Goal: Transaction & Acquisition: Subscribe to service/newsletter

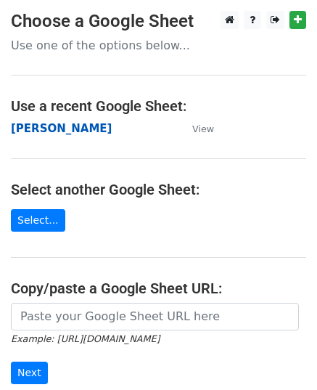
click at [33, 124] on strong "[PERSON_NAME]" at bounding box center [61, 128] width 101 height 13
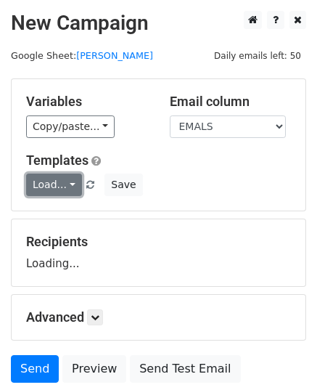
click at [57, 186] on link "Load..." at bounding box center [54, 184] width 56 height 22
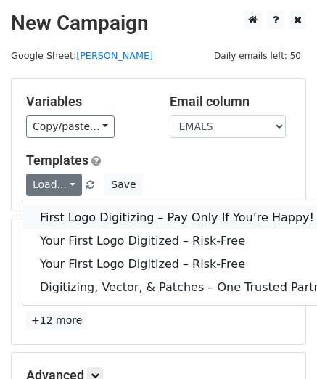
click at [71, 210] on link "First Logo Digitizing – Pay Only If You’re Happy!" at bounding box center [188, 217] width 332 height 23
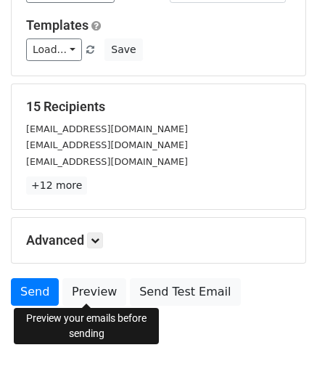
scroll to position [171, 0]
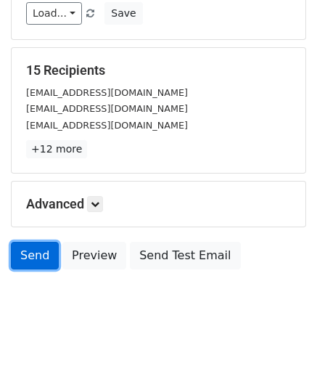
click at [48, 251] on link "Send" at bounding box center [35, 256] width 48 height 28
